Goal: Contribute content: Add original content to the website for others to see

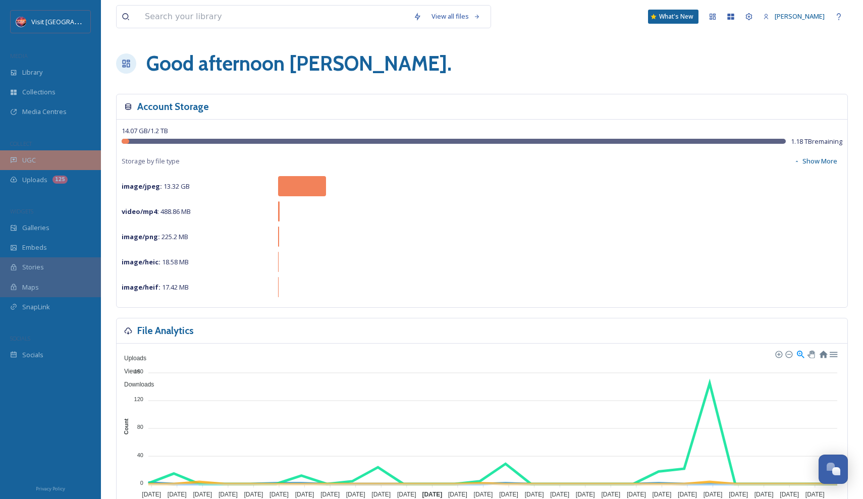
click at [39, 157] on div "UGC" at bounding box center [50, 160] width 101 height 20
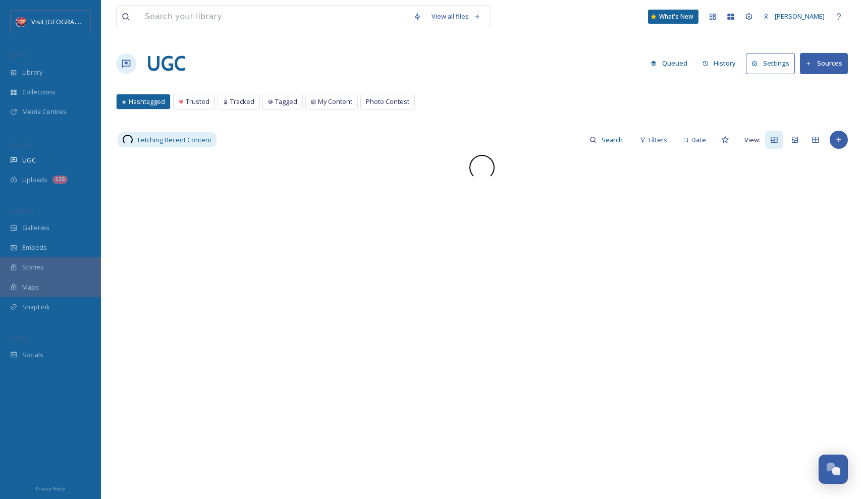
click at [811, 63] on icon at bounding box center [808, 64] width 7 height 7
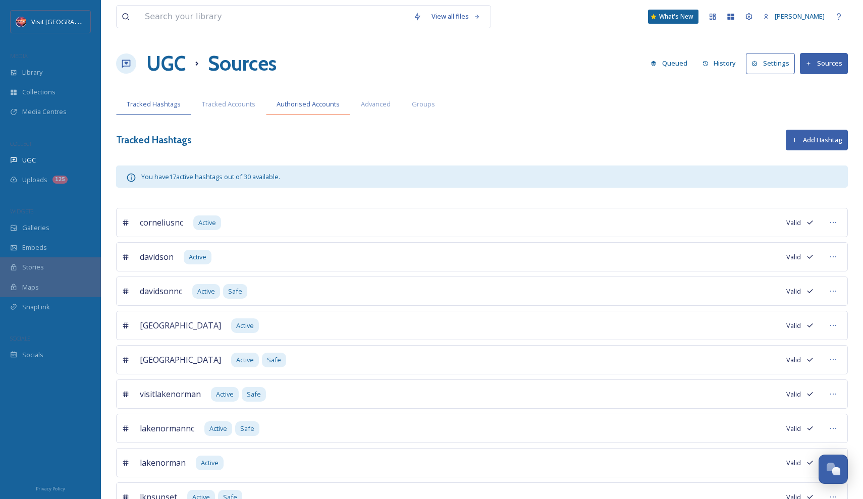
click at [309, 103] on span "Authorised Accounts" at bounding box center [307, 104] width 63 height 10
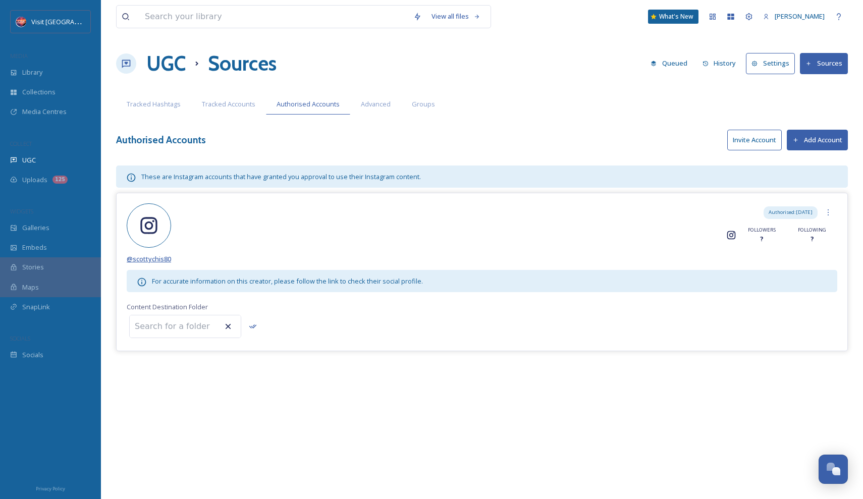
click at [151, 258] on span "@ scottychis80" at bounding box center [149, 258] width 44 height 9
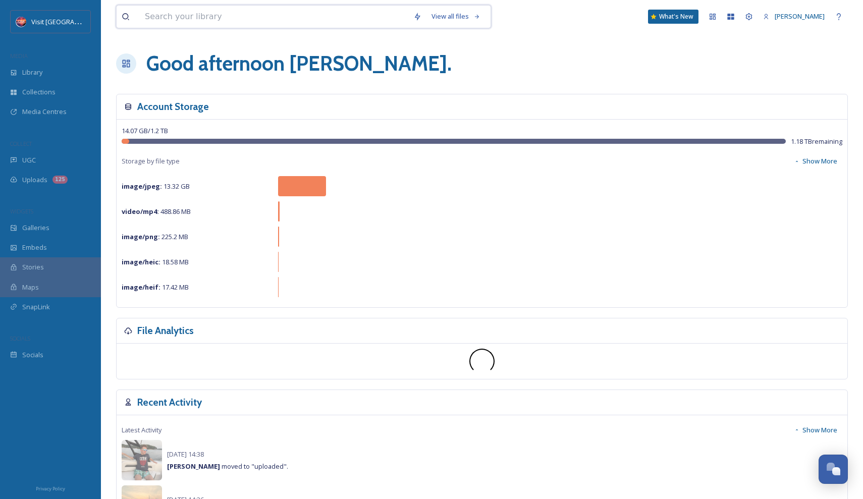
click at [306, 19] on input at bounding box center [274, 17] width 268 height 22
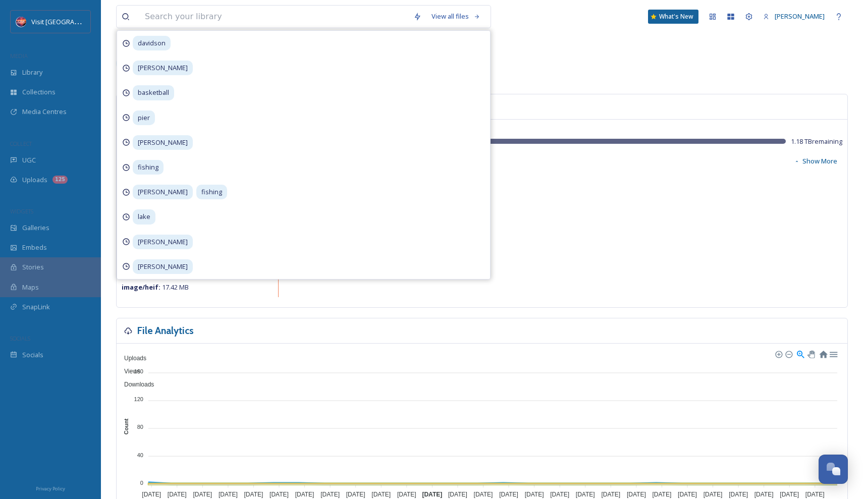
click at [667, 64] on div "Good afternoon [PERSON_NAME] ." at bounding box center [482, 63] width 732 height 30
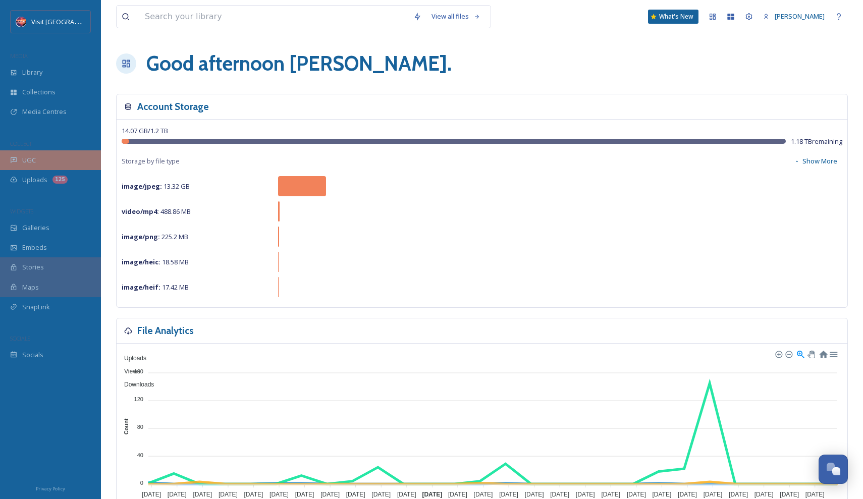
click at [37, 156] on div "UGC" at bounding box center [50, 160] width 101 height 20
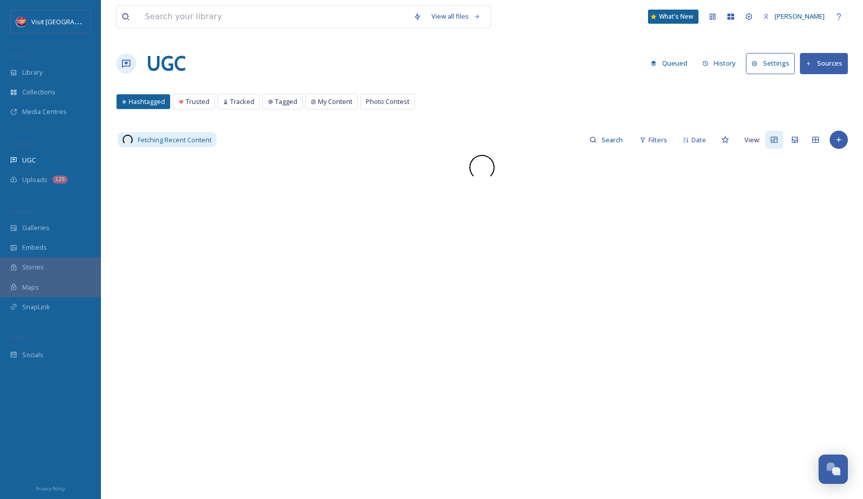
click at [808, 61] on icon at bounding box center [808, 64] width 7 height 7
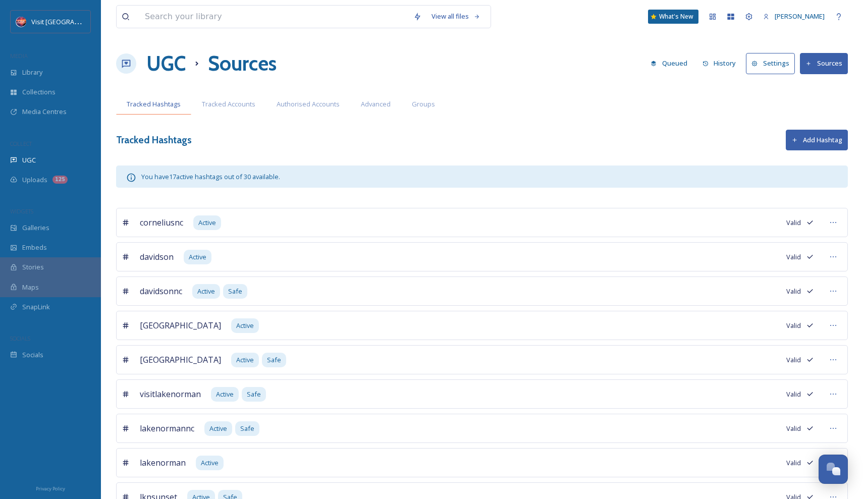
click at [165, 100] on span "Tracked Hashtags" at bounding box center [154, 104] width 54 height 10
click at [38, 157] on div "UGC" at bounding box center [50, 160] width 101 height 20
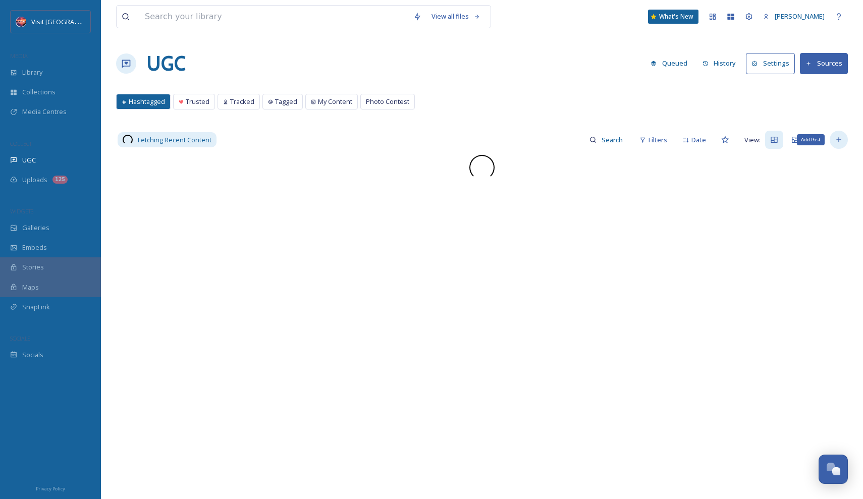
click at [842, 142] on icon at bounding box center [839, 140] width 8 height 8
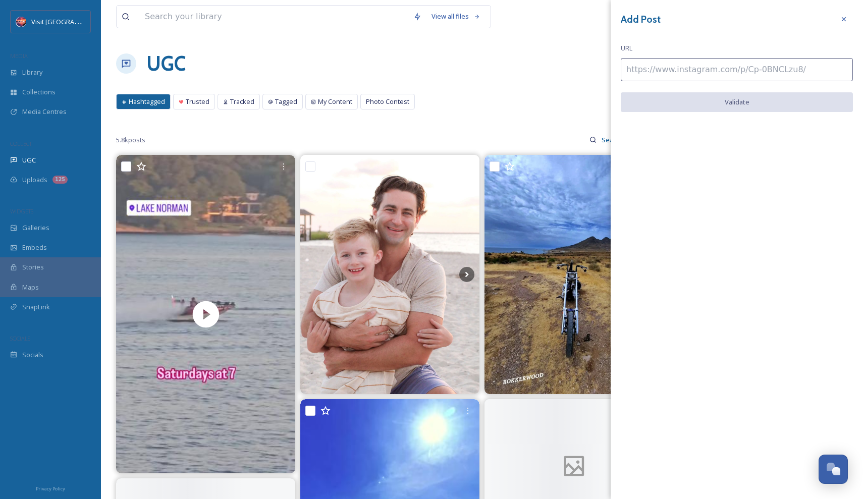
click at [754, 73] on input at bounding box center [737, 69] width 232 height 23
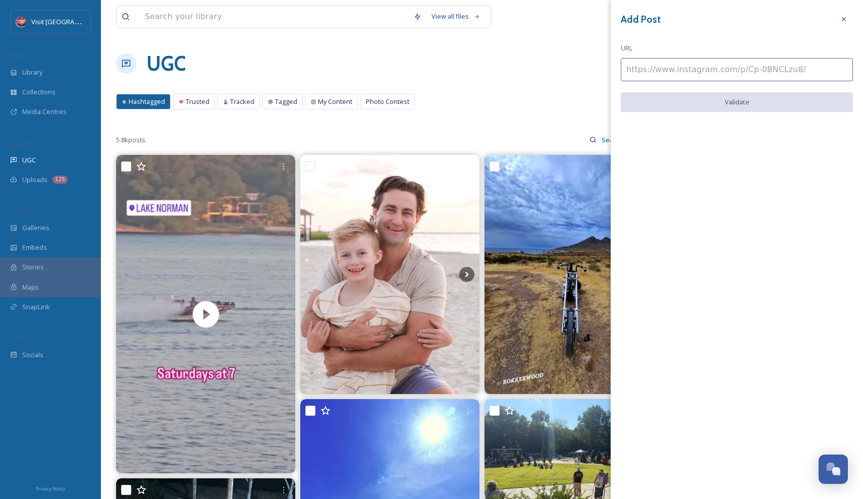
paste input "[URL][DOMAIN_NAME]"
type input "[URL][DOMAIN_NAME]"
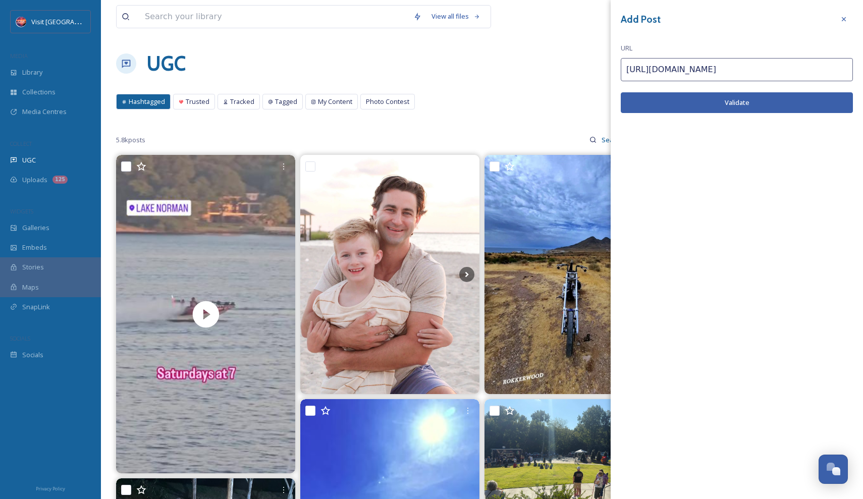
click at [765, 100] on button "Validate" at bounding box center [737, 102] width 232 height 21
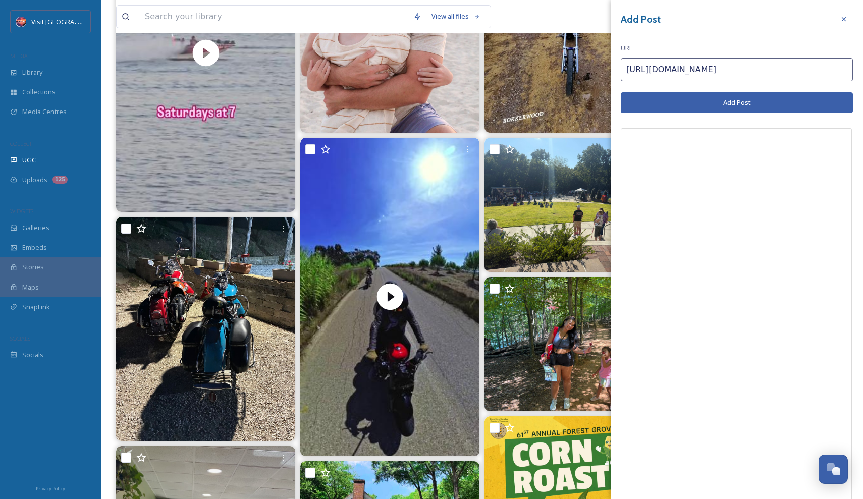
click at [730, 105] on button "Add Post" at bounding box center [737, 102] width 232 height 21
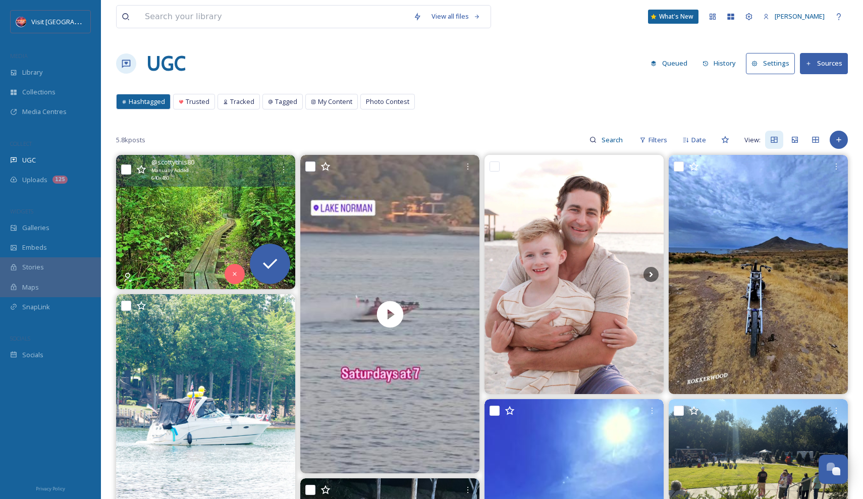
click at [207, 213] on img at bounding box center [205, 222] width 179 height 134
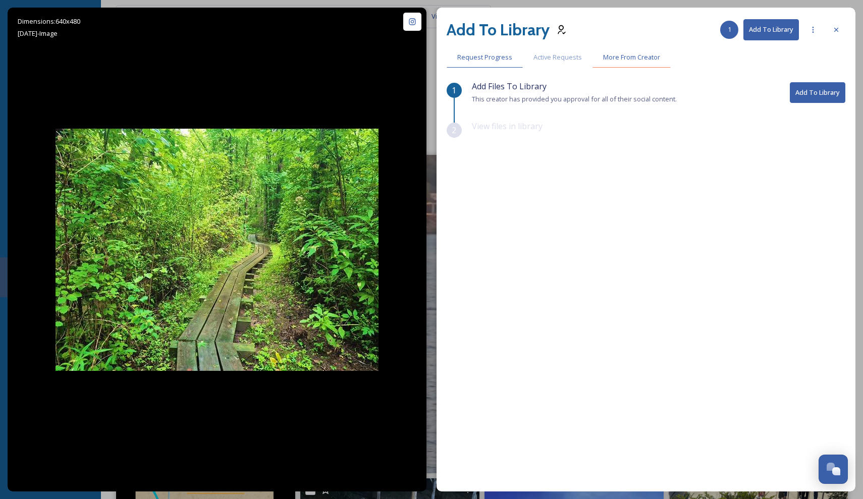
click at [661, 53] on div "More From Creator" at bounding box center [631, 57] width 78 height 21
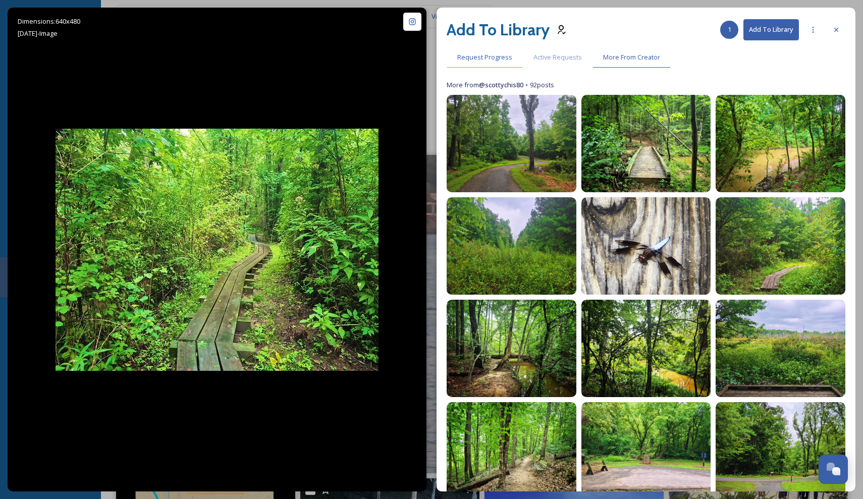
click at [502, 58] on span "Request Progress" at bounding box center [484, 57] width 55 height 10
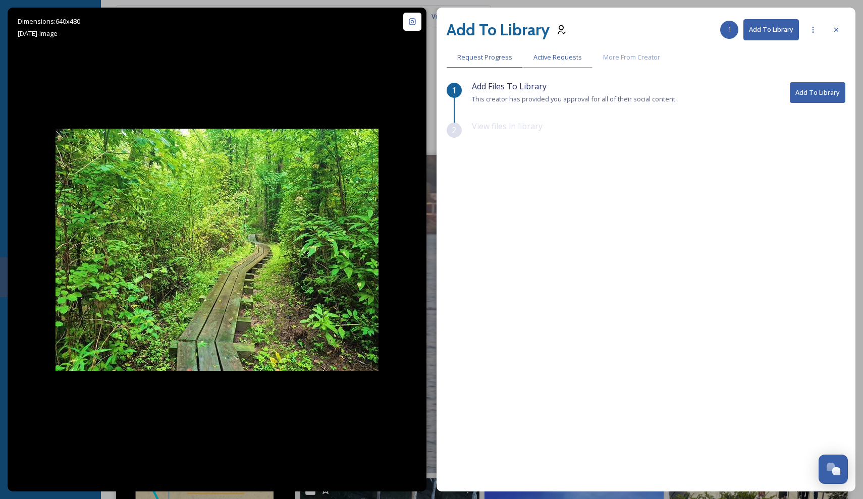
click at [542, 57] on span "Active Requests" at bounding box center [557, 57] width 48 height 10
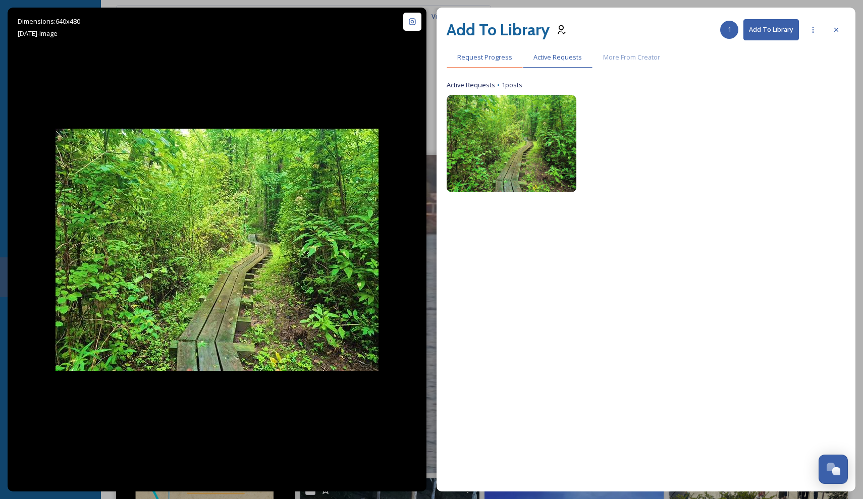
click at [494, 61] on span "Request Progress" at bounding box center [484, 57] width 55 height 10
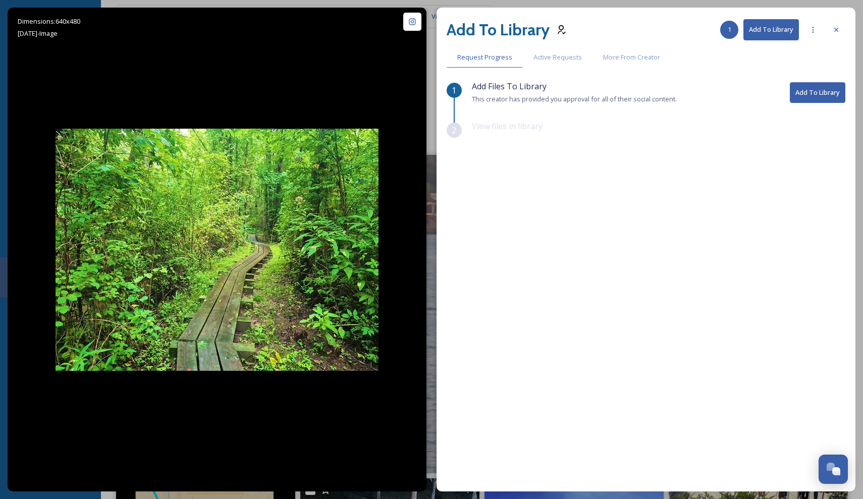
click at [836, 94] on button "Add To Library" at bounding box center [817, 92] width 55 height 21
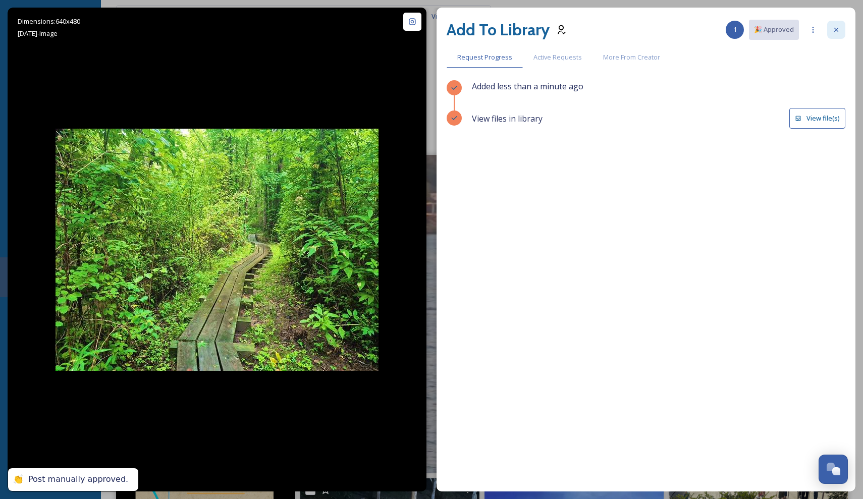
click at [830, 32] on div at bounding box center [836, 30] width 18 height 18
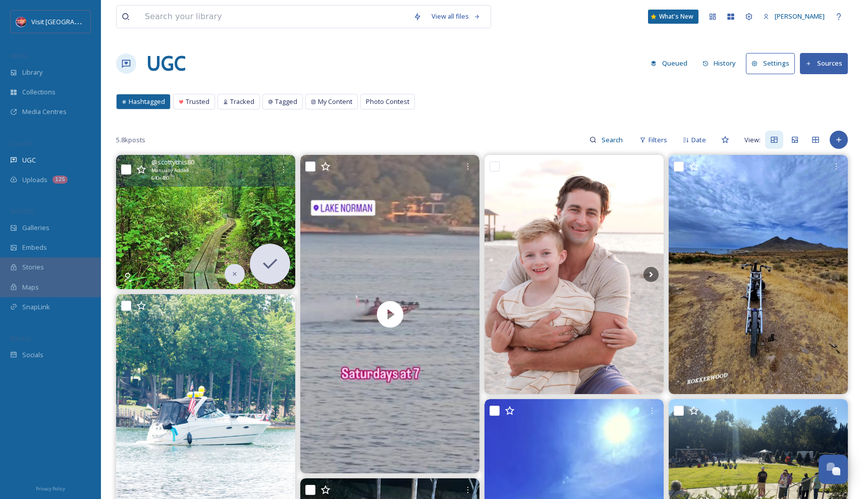
click at [223, 208] on img at bounding box center [205, 222] width 179 height 134
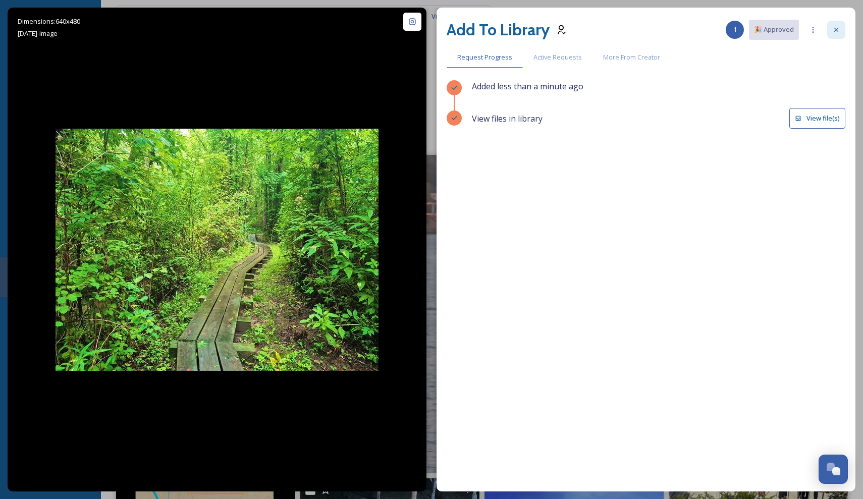
click at [834, 34] on div at bounding box center [836, 30] width 18 height 18
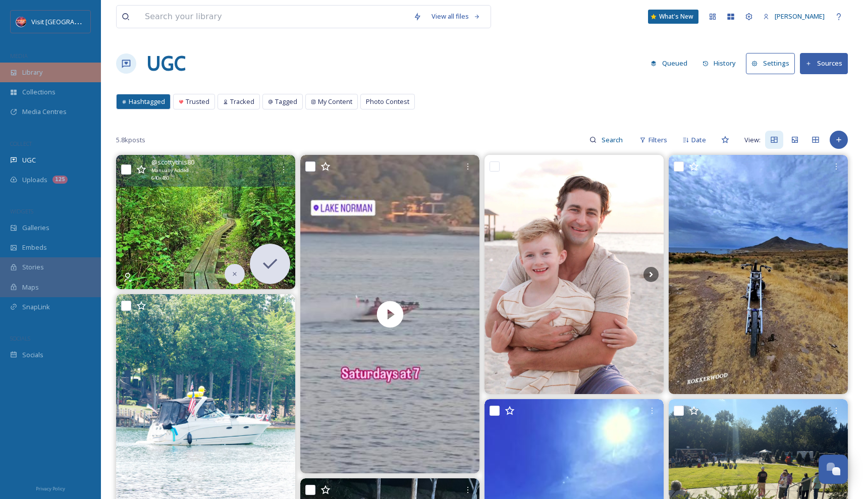
click at [67, 76] on div "Library" at bounding box center [50, 73] width 101 height 20
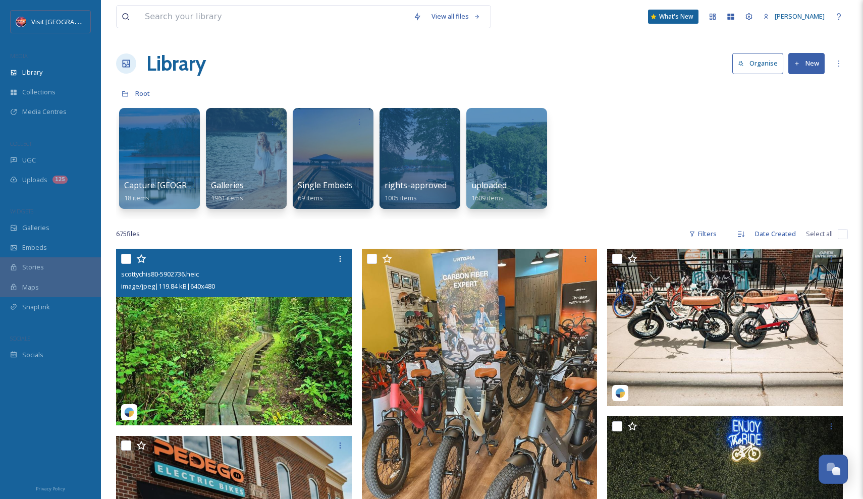
click at [290, 323] on img at bounding box center [234, 337] width 236 height 177
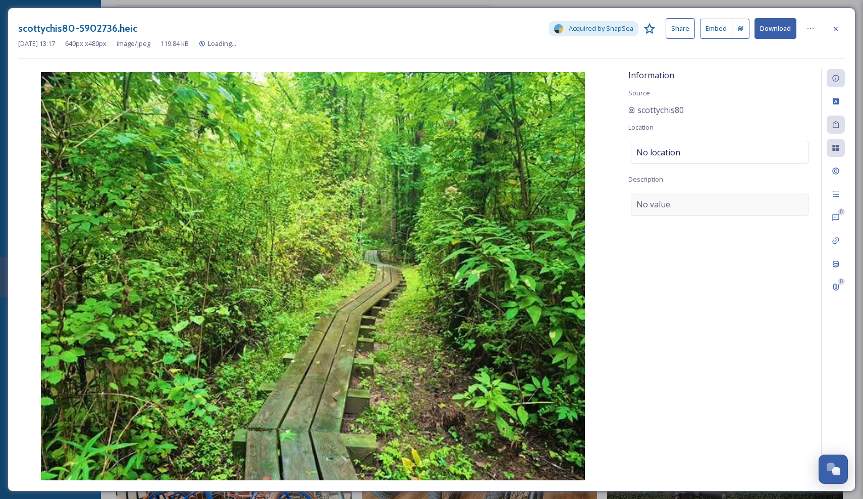
click at [721, 199] on div "No value." at bounding box center [720, 204] width 178 height 23
click at [687, 216] on textarea at bounding box center [719, 235] width 183 height 84
type textarea "Authorized account"
click at [833, 285] on icon at bounding box center [836, 287] width 6 height 7
click at [680, 99] on div "File Attachments No attachments" at bounding box center [719, 273] width 203 height 408
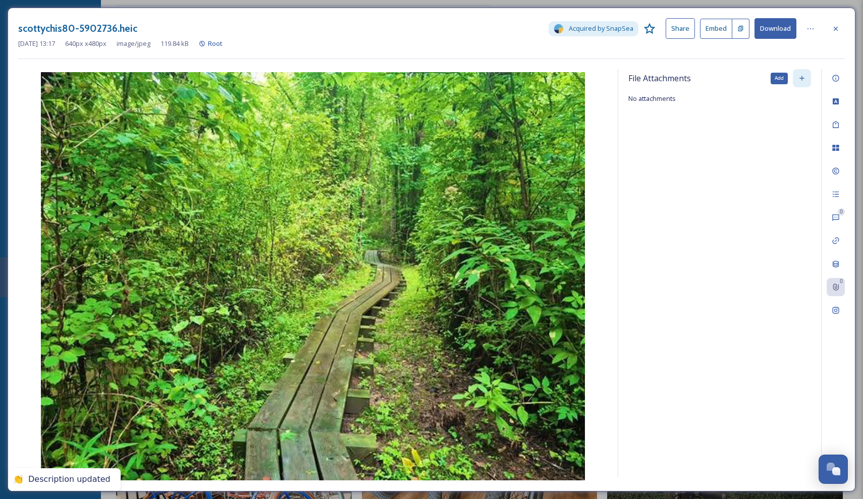
click at [803, 75] on icon at bounding box center [802, 78] width 8 height 8
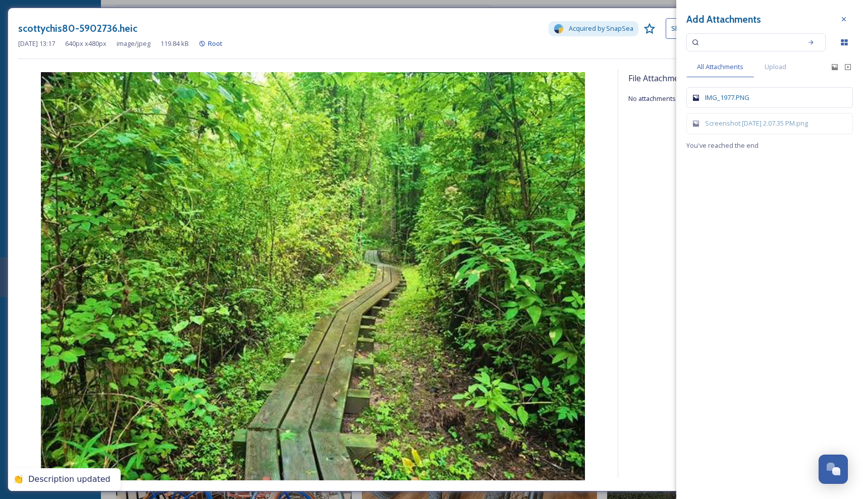
click at [715, 99] on div "IMG_1977.PNG" at bounding box center [775, 98] width 140 height 10
click at [841, 21] on icon at bounding box center [844, 19] width 8 height 8
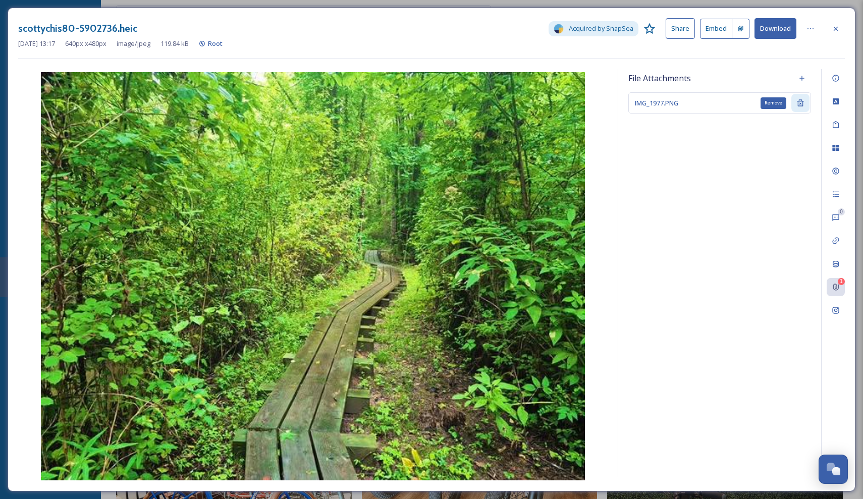
click at [804, 101] on div "Remove" at bounding box center [800, 103] width 18 height 18
click at [798, 76] on icon at bounding box center [802, 78] width 8 height 8
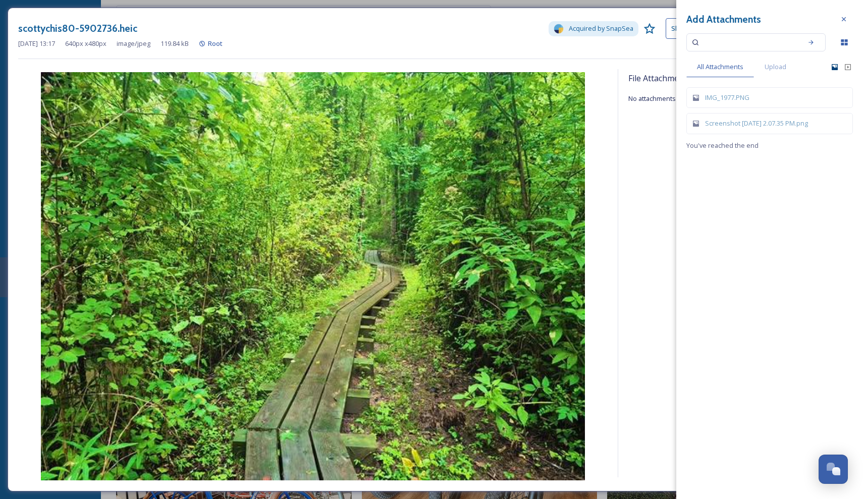
click at [836, 66] on icon at bounding box center [834, 67] width 8 height 8
click at [769, 66] on span "Upload" at bounding box center [775, 67] width 22 height 10
click at [768, 113] on icon at bounding box center [769, 105] width 15 height 15
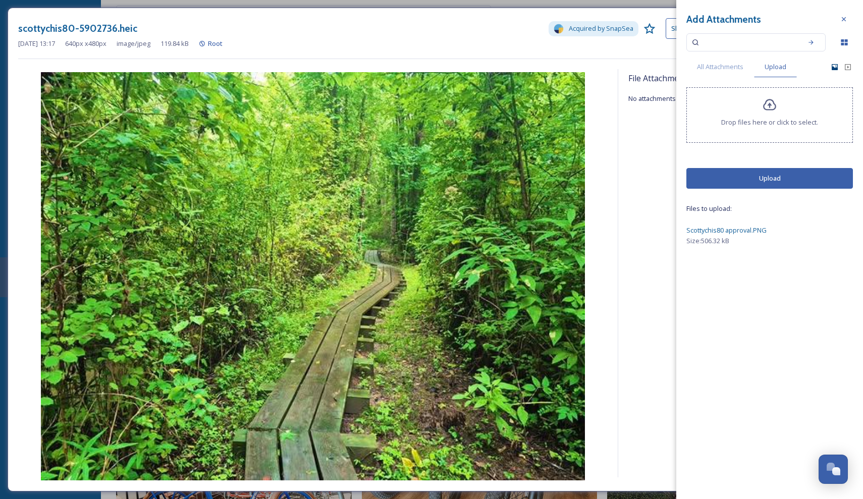
click at [751, 183] on button "Upload" at bounding box center [769, 178] width 166 height 21
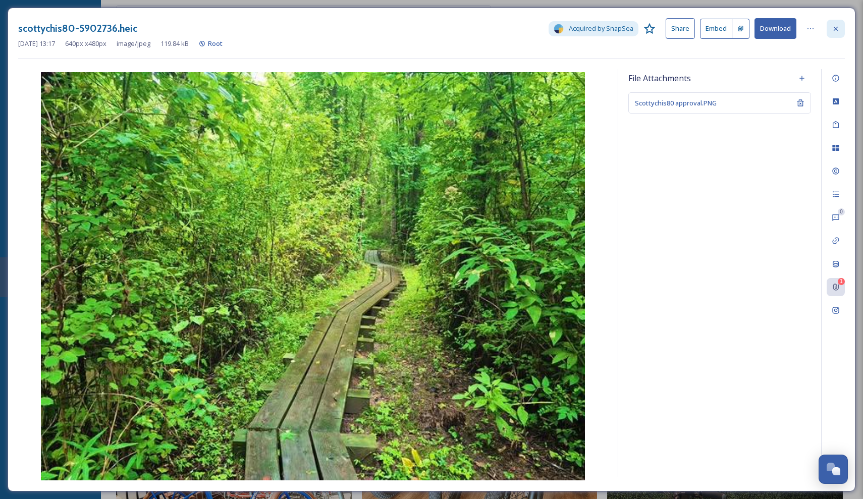
click at [838, 27] on icon at bounding box center [835, 29] width 8 height 8
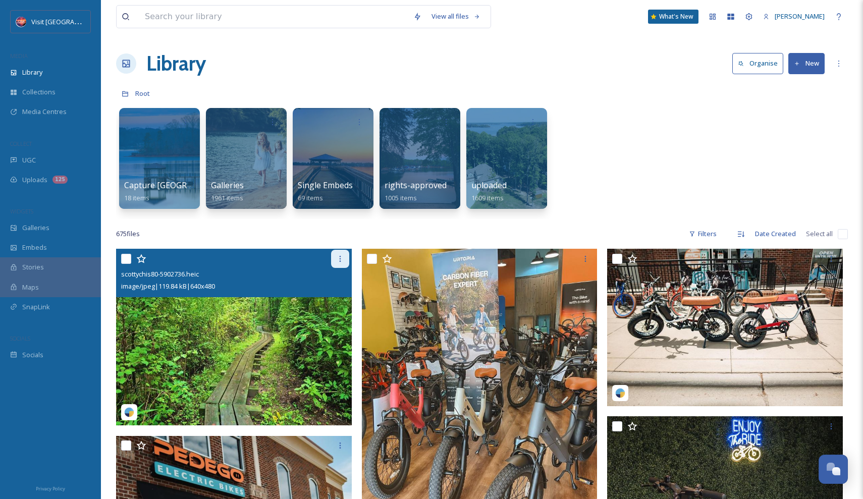
click at [340, 260] on icon at bounding box center [340, 259] width 8 height 8
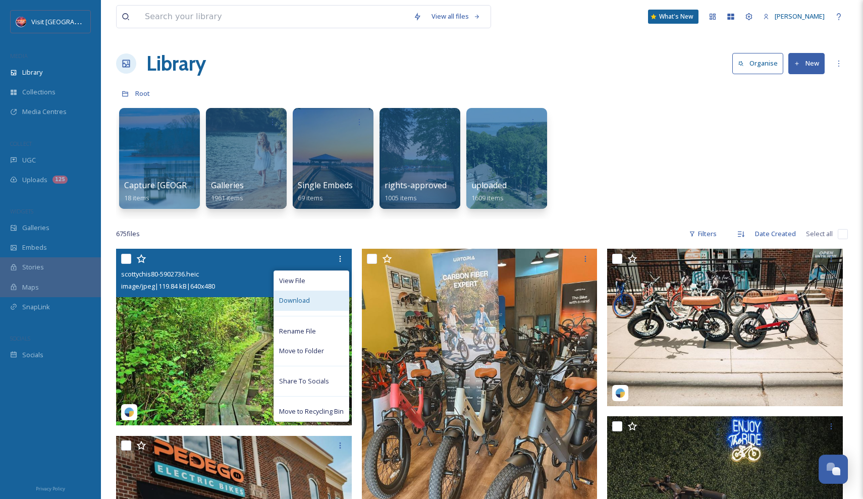
click at [312, 300] on div "Download" at bounding box center [311, 301] width 75 height 20
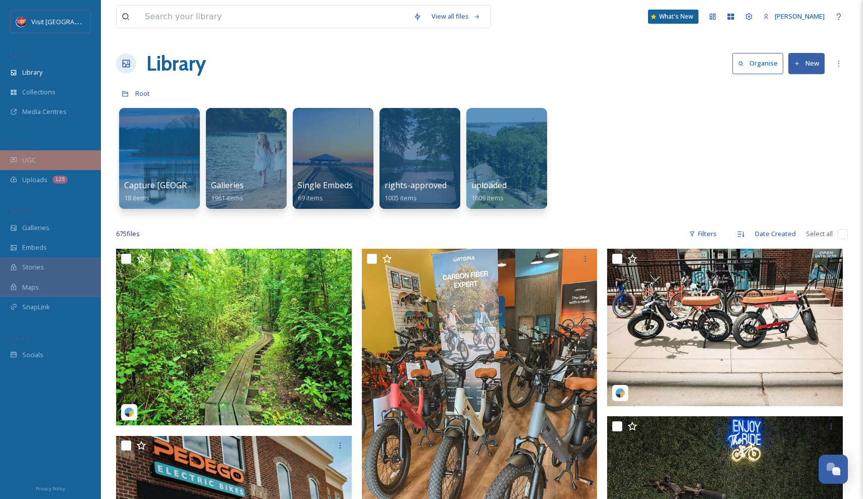
click at [77, 164] on div "UGC" at bounding box center [50, 160] width 101 height 20
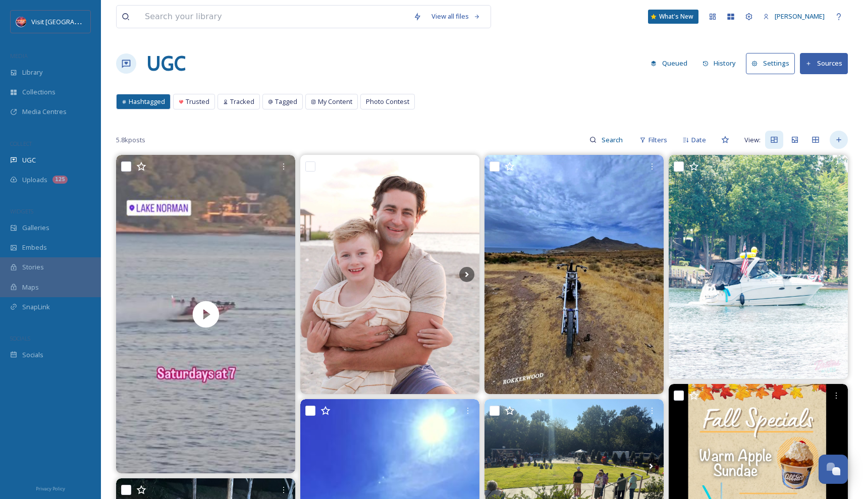
click at [843, 134] on div at bounding box center [838, 140] width 18 height 18
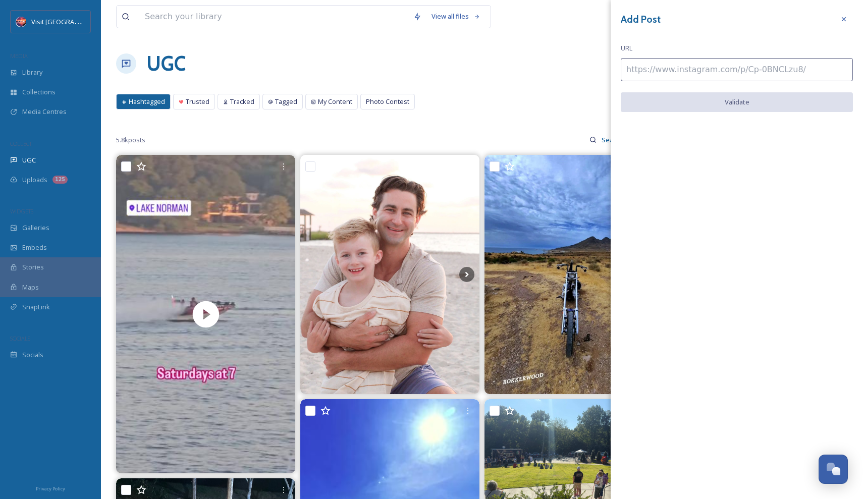
click at [720, 72] on input at bounding box center [737, 69] width 232 height 23
paste input "[URL][DOMAIN_NAME]"
type input "[URL][DOMAIN_NAME]"
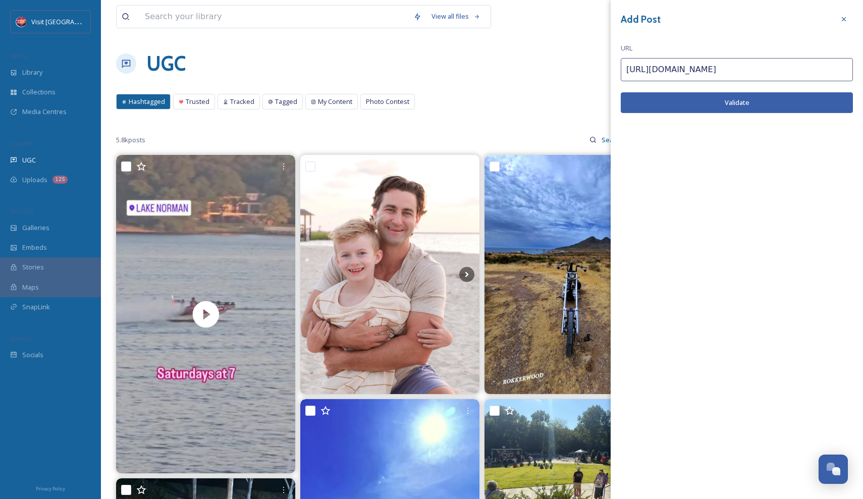
click at [710, 96] on button "Validate" at bounding box center [737, 102] width 232 height 21
click at [747, 100] on button "Add Post" at bounding box center [737, 102] width 232 height 21
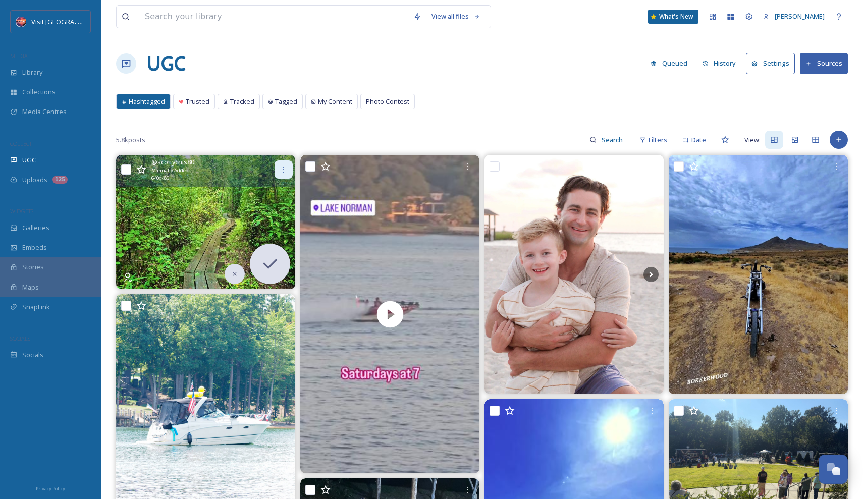
click at [282, 171] on icon at bounding box center [284, 169] width 8 height 8
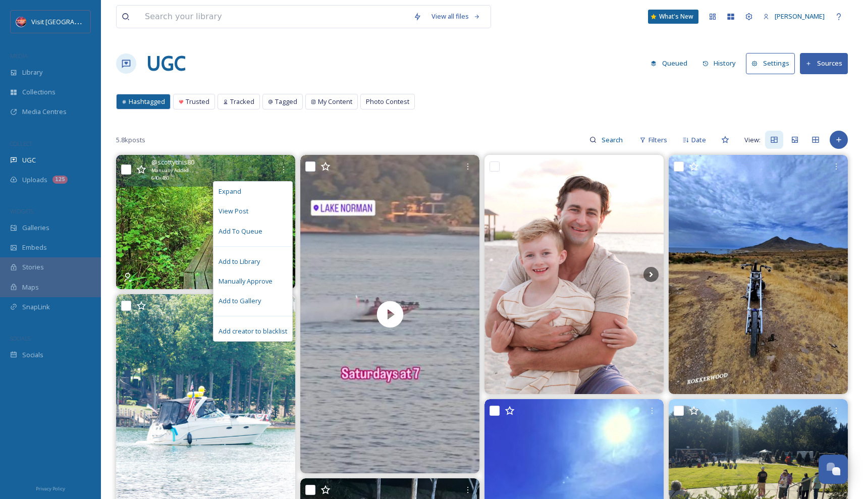
click at [142, 248] on img at bounding box center [205, 222] width 179 height 134
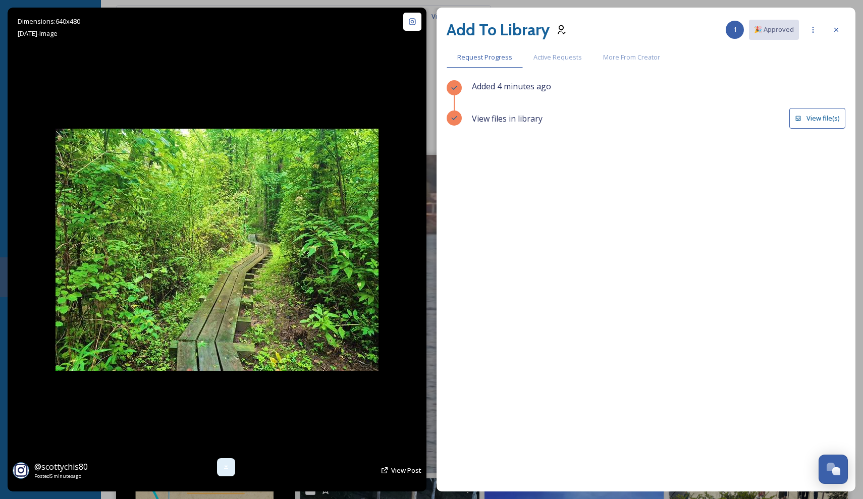
click at [223, 469] on icon at bounding box center [226, 467] width 8 height 8
click at [811, 121] on button "View file(s)" at bounding box center [817, 118] width 56 height 21
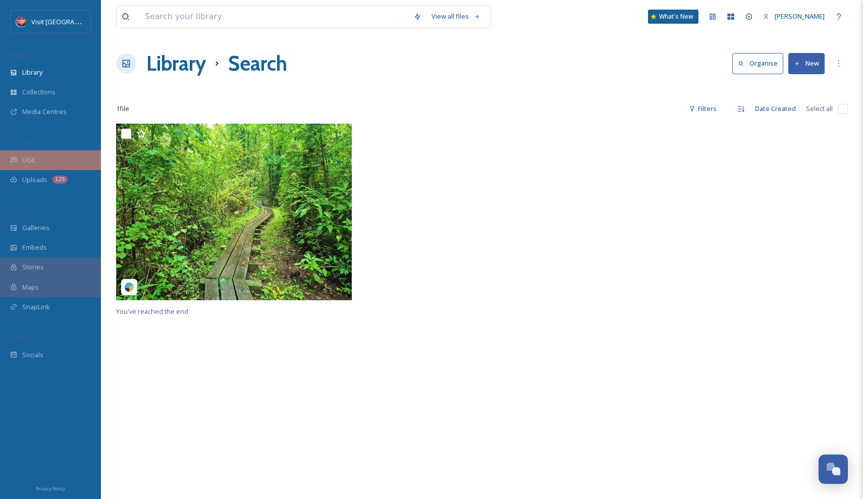
click at [66, 160] on div "UGC" at bounding box center [50, 160] width 101 height 20
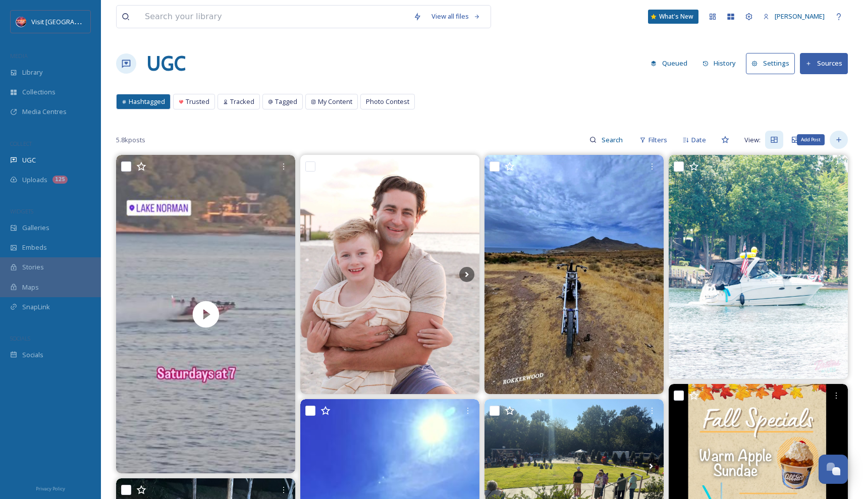
click at [839, 133] on div "Add Post" at bounding box center [838, 140] width 18 height 18
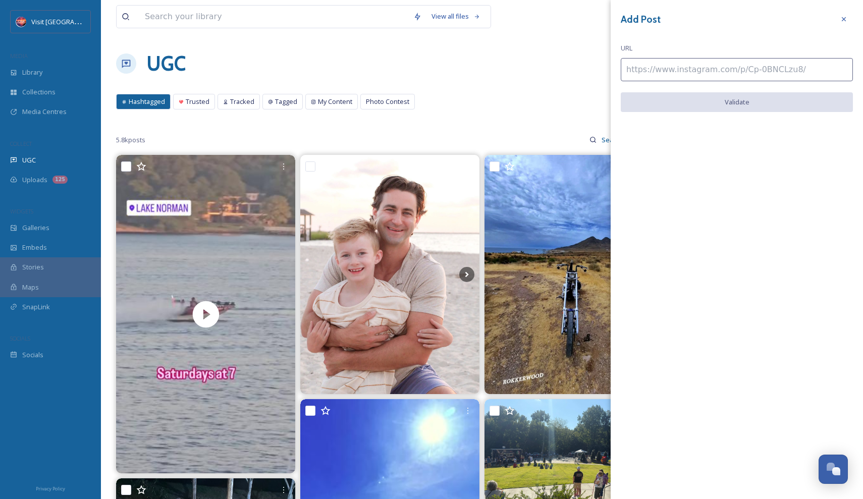
click at [704, 74] on input at bounding box center [737, 69] width 232 height 23
paste input "[URL][DOMAIN_NAME]"
type input "[URL][DOMAIN_NAME]"
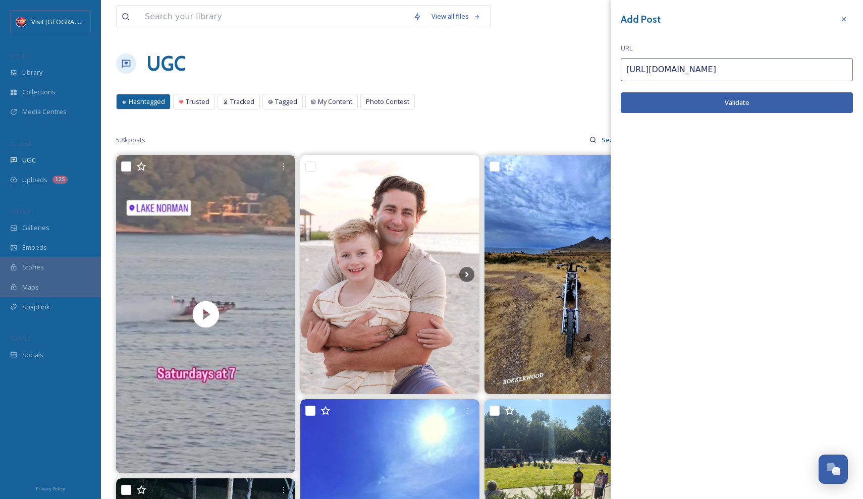
click at [732, 100] on button "Validate" at bounding box center [737, 102] width 232 height 21
click at [756, 104] on button "Add Post" at bounding box center [737, 102] width 232 height 21
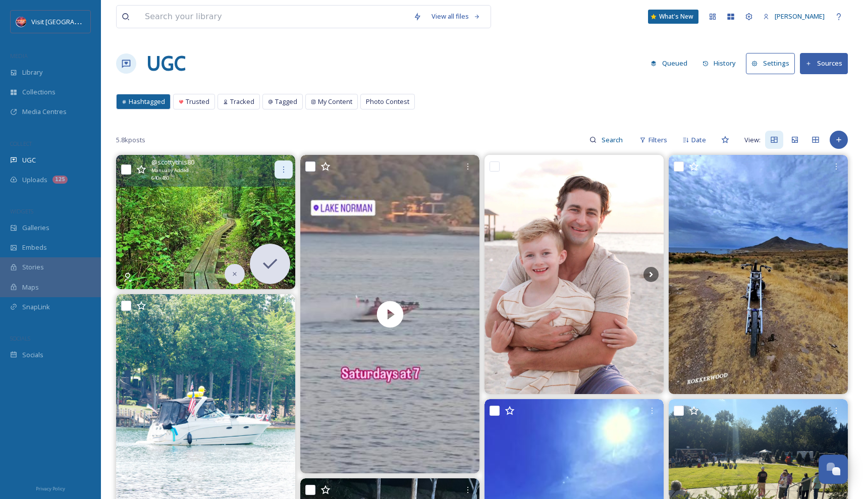
click at [288, 164] on div at bounding box center [283, 169] width 18 height 18
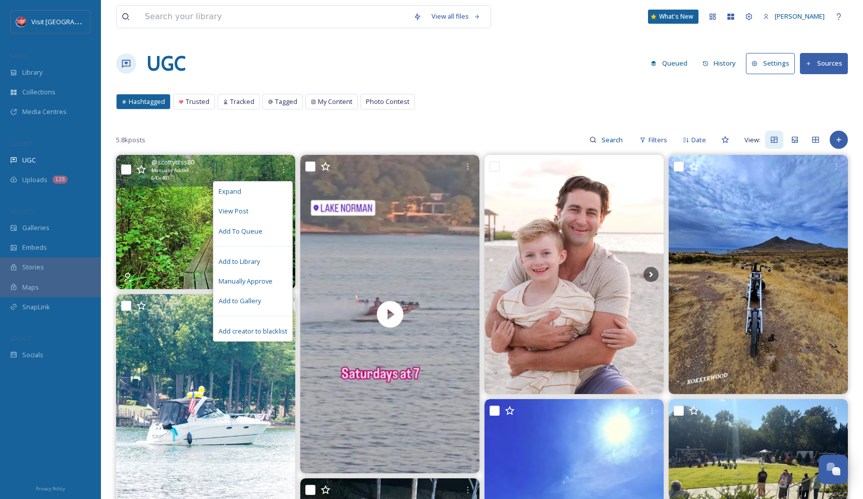
click at [168, 258] on img at bounding box center [205, 222] width 179 height 134
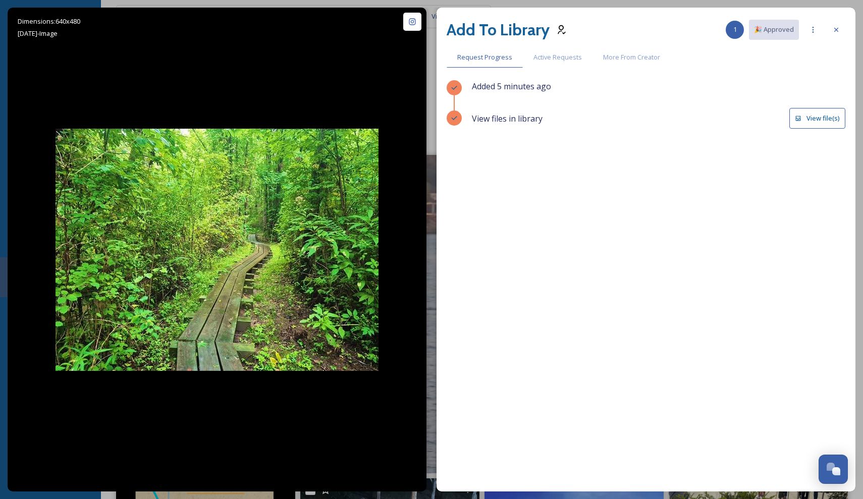
click at [807, 113] on button "View file(s)" at bounding box center [817, 118] width 56 height 21
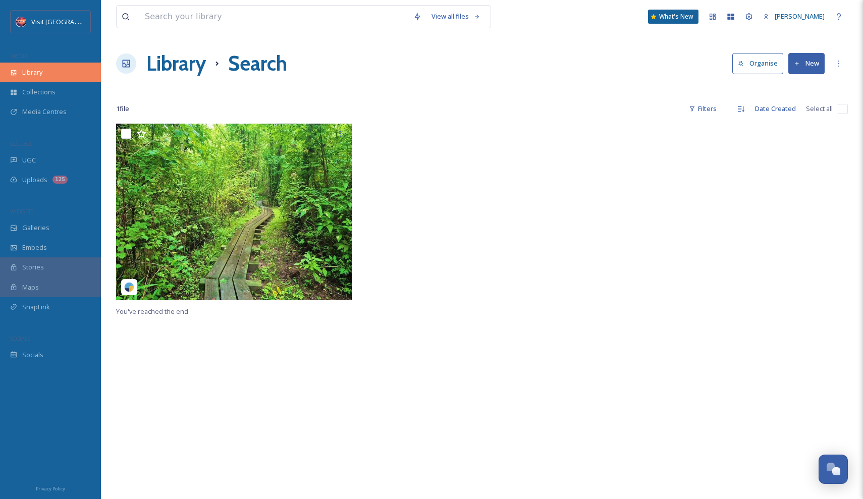
click at [42, 69] on span "Library" at bounding box center [32, 73] width 20 height 10
